Goal: Communication & Community: Answer question/provide support

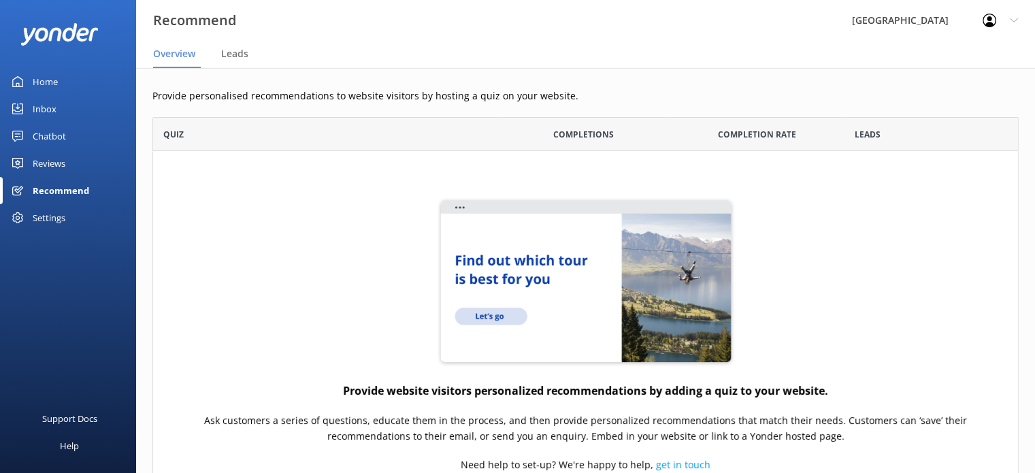
scroll to position [432, 855]
drag, startPoint x: 49, startPoint y: 133, endPoint x: 76, endPoint y: 133, distance: 26.5
click at [49, 133] on div "Chatbot" at bounding box center [49, 135] width 33 height 27
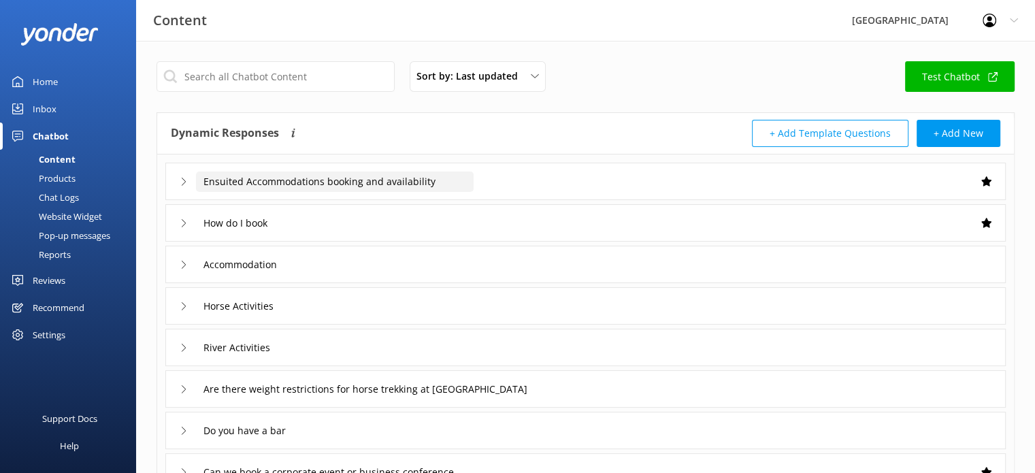
click at [314, 178] on input "Ensuited Accommodations booking and availability" at bounding box center [335, 181] width 278 height 20
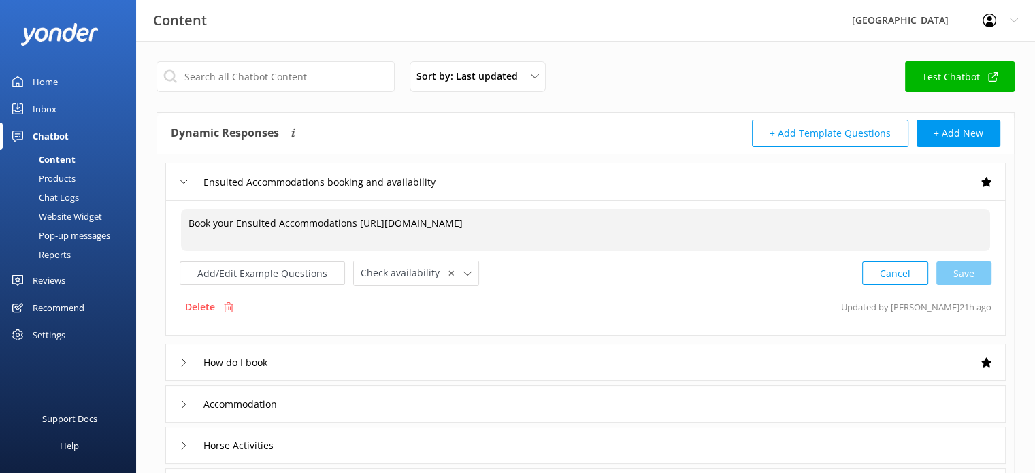
drag, startPoint x: 668, startPoint y: 220, endPoint x: 357, endPoint y: 225, distance: 311.7
click at [357, 225] on textarea "Book your Ensuited Accommodations [URL][DOMAIN_NAME]" at bounding box center [585, 230] width 809 height 42
